Goal: Transaction & Acquisition: Download file/media

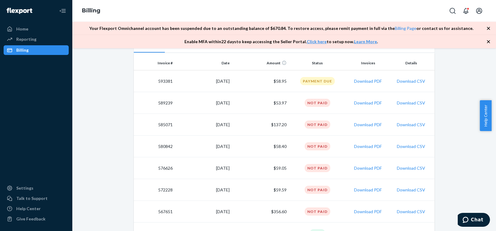
scroll to position [121, 0]
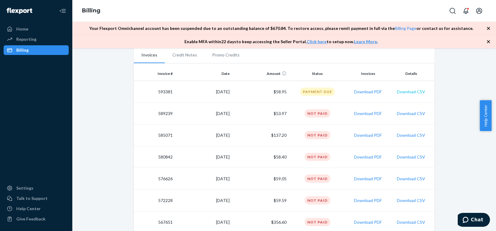
click at [406, 90] on button "Download CSV" at bounding box center [411, 92] width 28 height 6
click at [407, 113] on button "Download CSV" at bounding box center [411, 113] width 28 height 6
click at [404, 134] on button "Download CSV" at bounding box center [411, 135] width 28 height 6
click at [406, 156] on button "Download CSV" at bounding box center [411, 157] width 28 height 6
click at [407, 114] on button "Download CSV" at bounding box center [411, 113] width 28 height 6
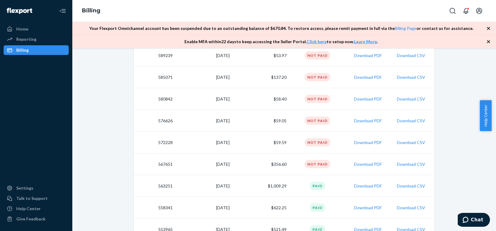
scroll to position [181, 0]
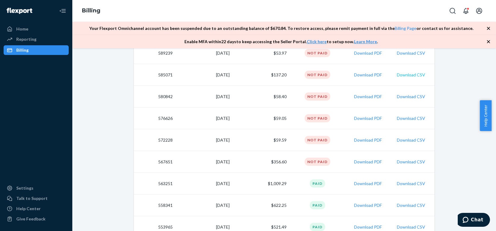
click at [414, 74] on button "Download CSV" at bounding box center [411, 75] width 28 height 6
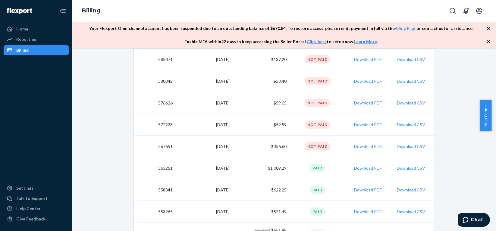
scroll to position [151, 0]
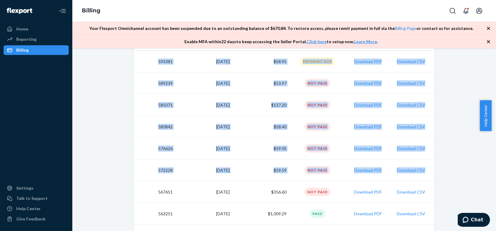
drag, startPoint x: 135, startPoint y: 60, endPoint x: 424, endPoint y: 169, distance: 307.9
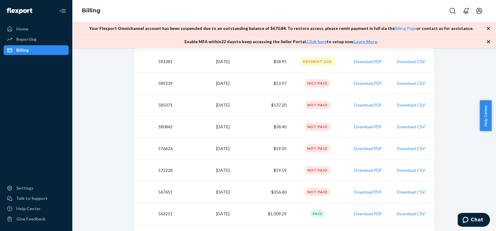
drag, startPoint x: 103, startPoint y: 104, endPoint x: 117, endPoint y: 116, distance: 18.6
